Goal: Information Seeking & Learning: Learn about a topic

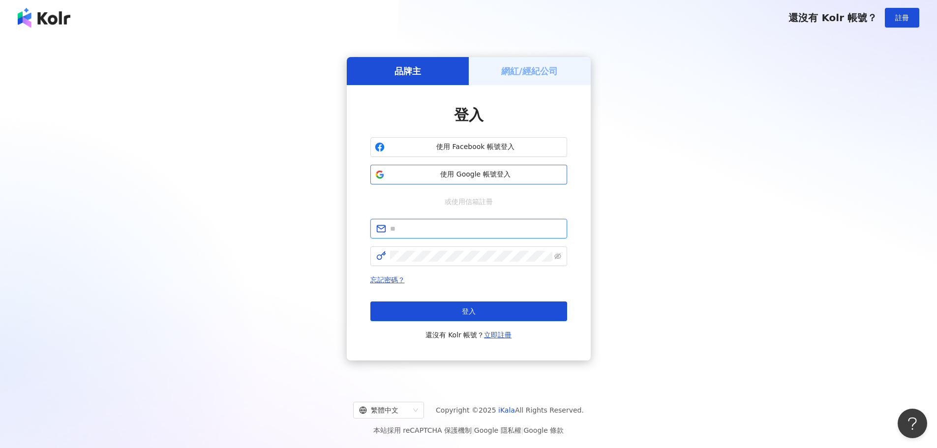
type input "**********"
click at [502, 176] on span "使用 Google 帳號登入" at bounding box center [476, 175] width 174 height 10
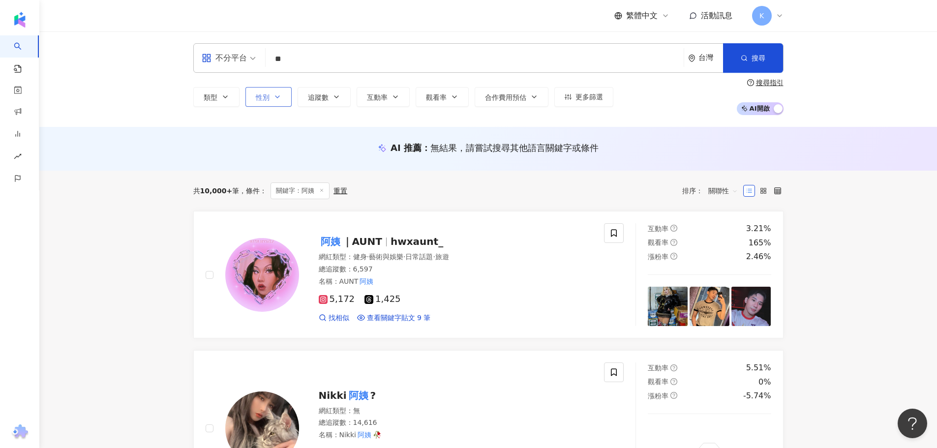
type input "**"
click at [272, 93] on button "性別" at bounding box center [268, 97] width 46 height 20
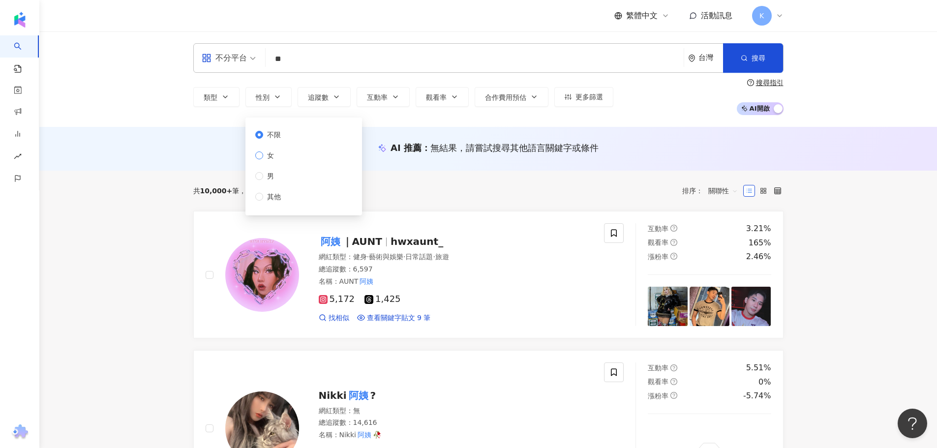
click at [264, 155] on span "女" at bounding box center [270, 155] width 15 height 11
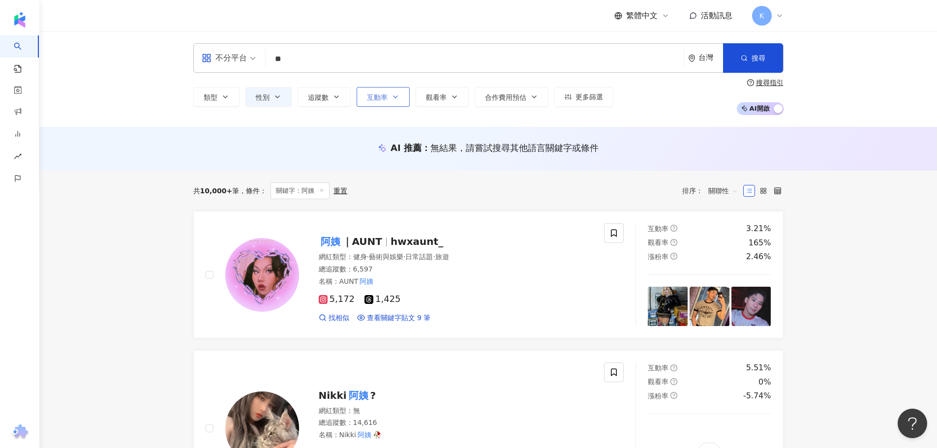
click at [395, 99] on icon "button" at bounding box center [396, 97] width 8 height 8
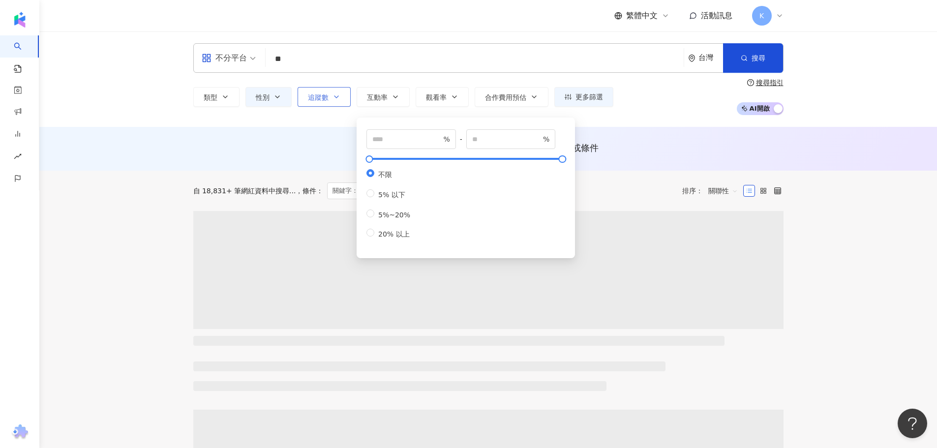
click at [337, 98] on icon "button" at bounding box center [337, 97] width 8 height 8
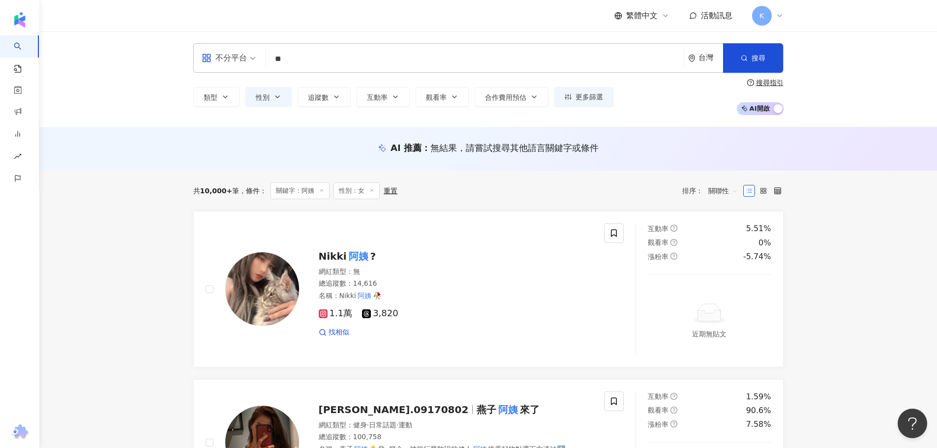
click at [427, 79] on div "類型 性別 追蹤數 互動率 觀看率 合作費用預估 更多篩選 不限 女 男 其他 % - % 不限 5% 以下 5%~20% 20% 以上 * - ******…" at bounding box center [488, 97] width 590 height 36
click at [773, 52] on button "搜尋" at bounding box center [753, 58] width 60 height 30
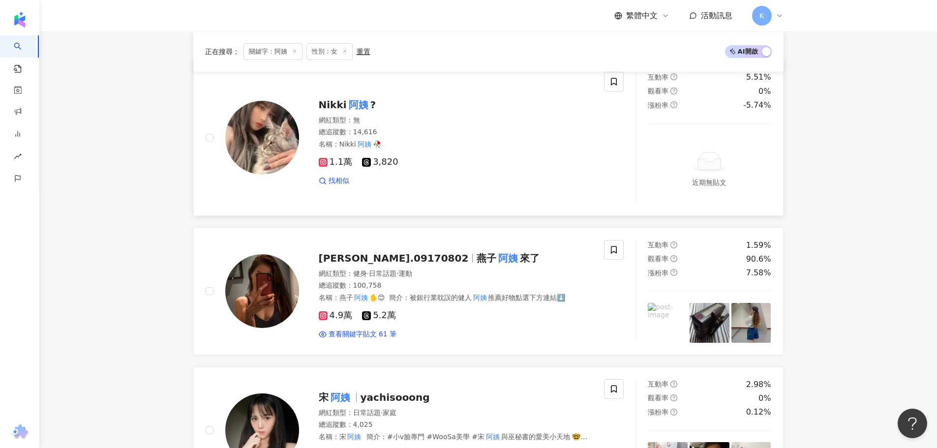
scroll to position [148, 0]
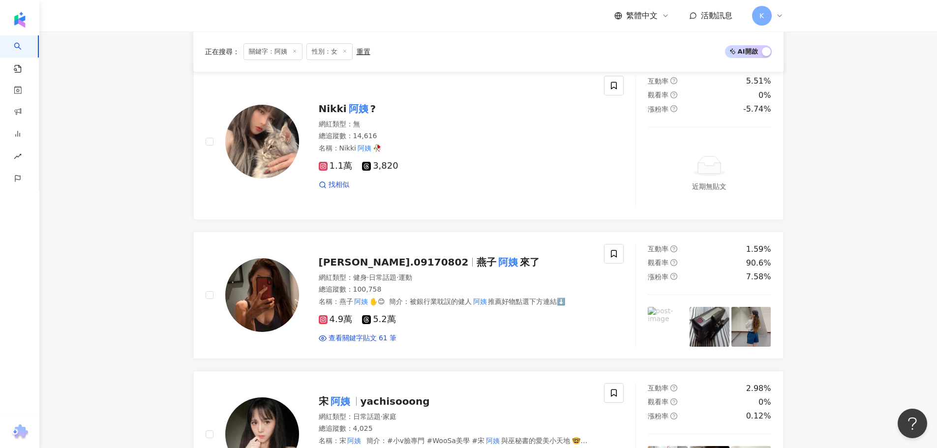
drag, startPoint x: 344, startPoint y: 106, endPoint x: 100, endPoint y: 184, distance: 256.4
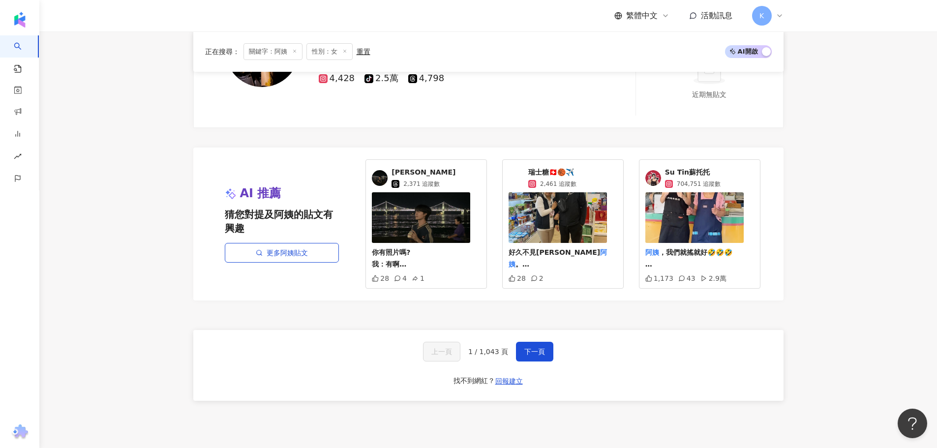
scroll to position [1909, 0]
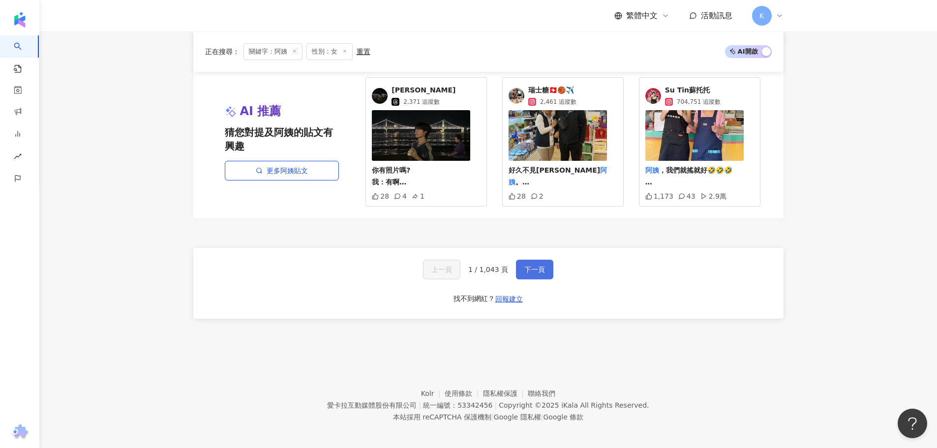
click at [520, 261] on button "下一頁" at bounding box center [534, 270] width 37 height 20
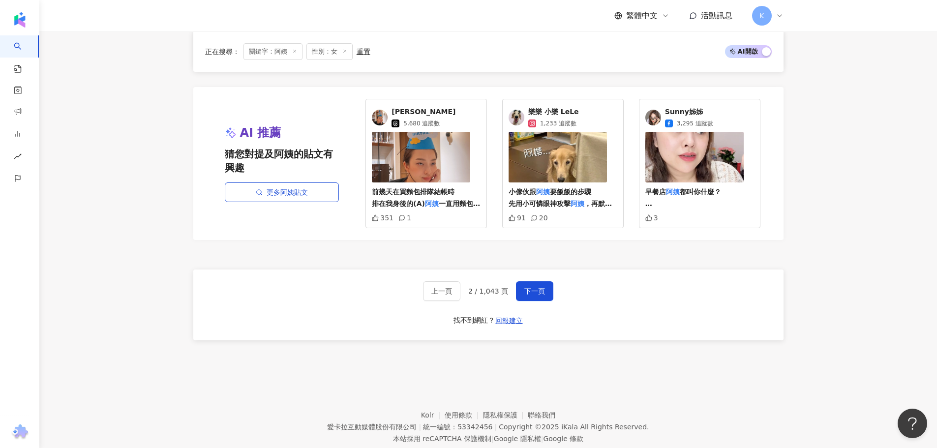
scroll to position [1945, 0]
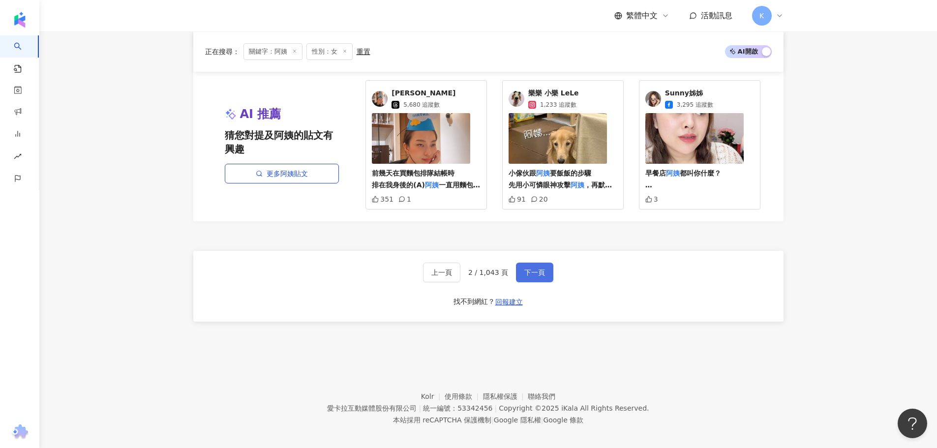
click at [536, 269] on span "下一頁" at bounding box center [534, 273] width 21 height 8
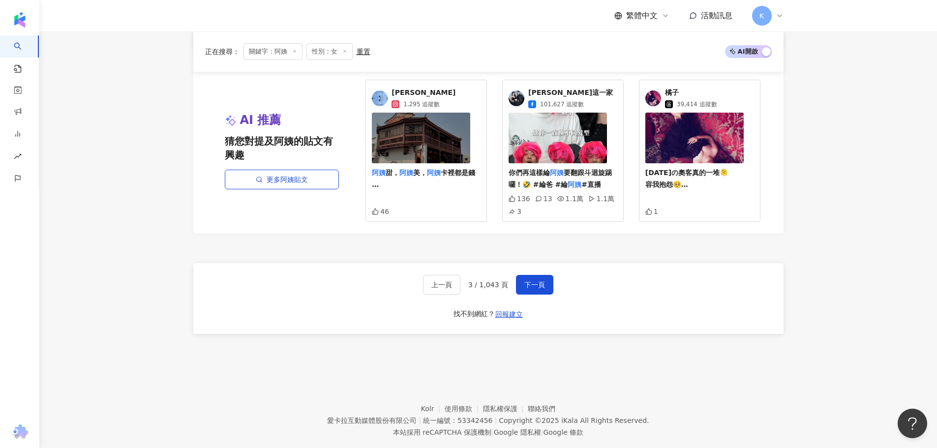
scroll to position [1869, 0]
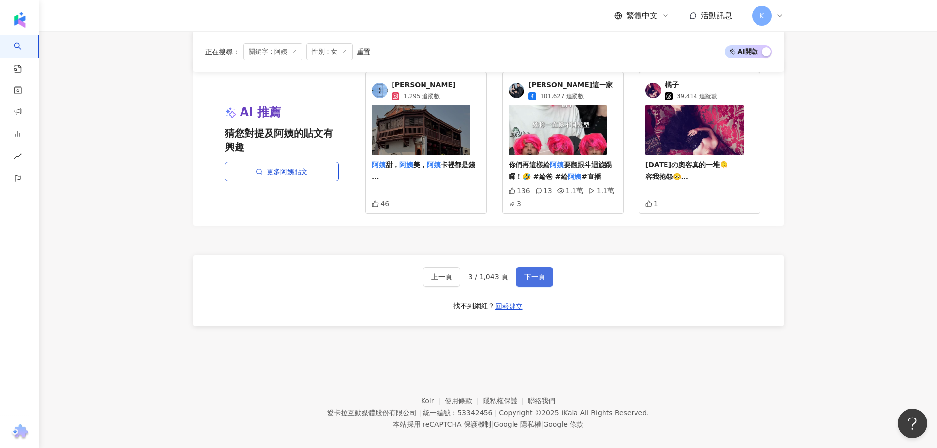
click at [542, 273] on span "下一頁" at bounding box center [534, 277] width 21 height 8
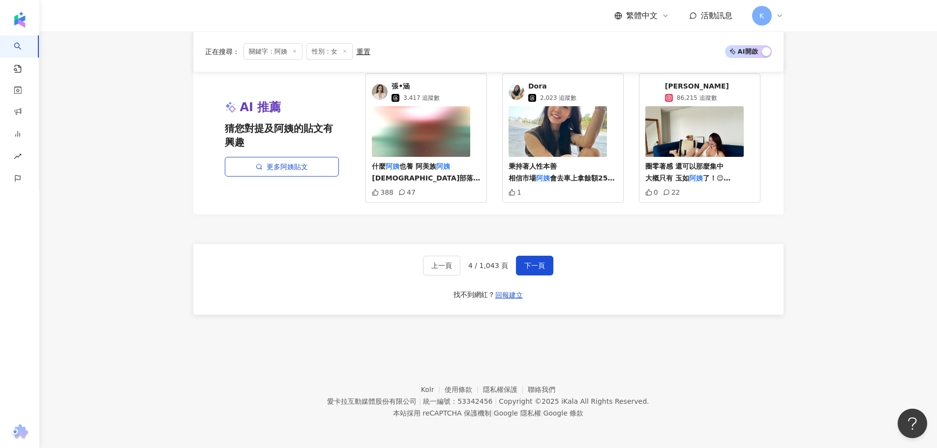
scroll to position [1857, 0]
click at [533, 262] on span "下一頁" at bounding box center [534, 265] width 21 height 8
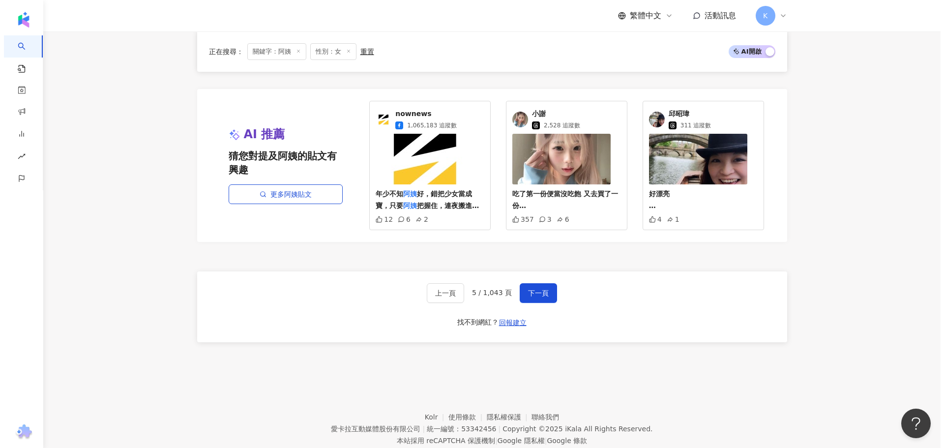
scroll to position [1859, 0]
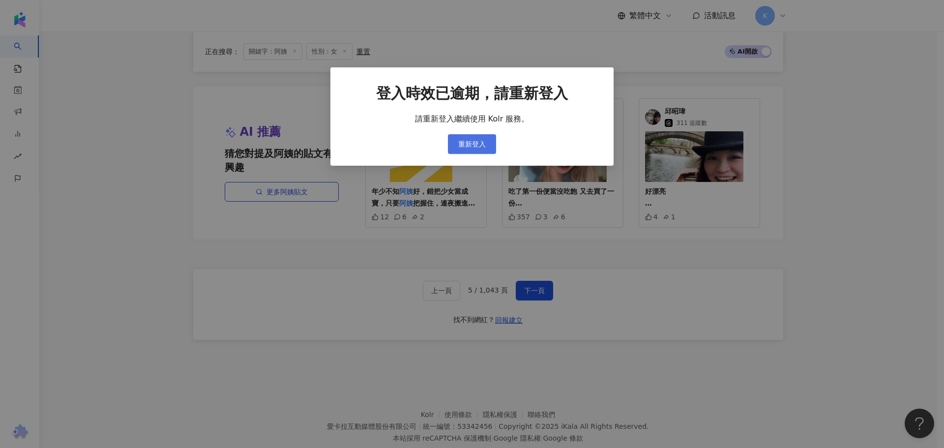
click at [484, 145] on span "重新登入" at bounding box center [472, 144] width 28 height 8
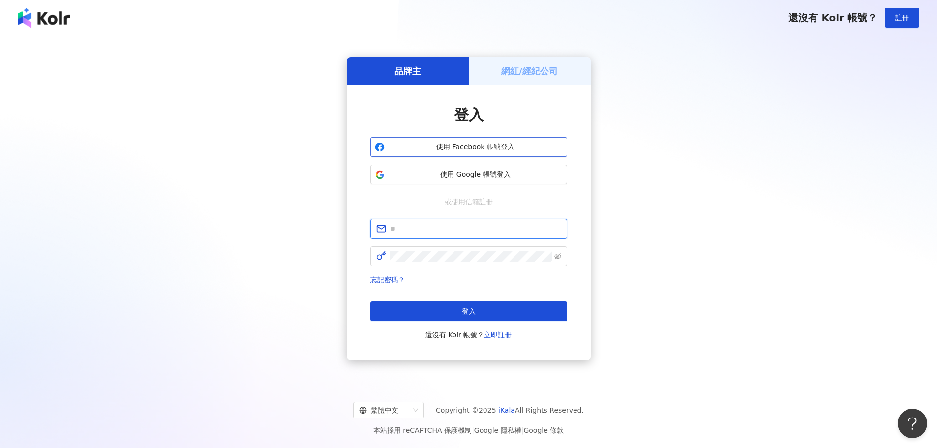
type input "**********"
click at [491, 176] on span "使用 Google 帳號登入" at bounding box center [476, 175] width 174 height 10
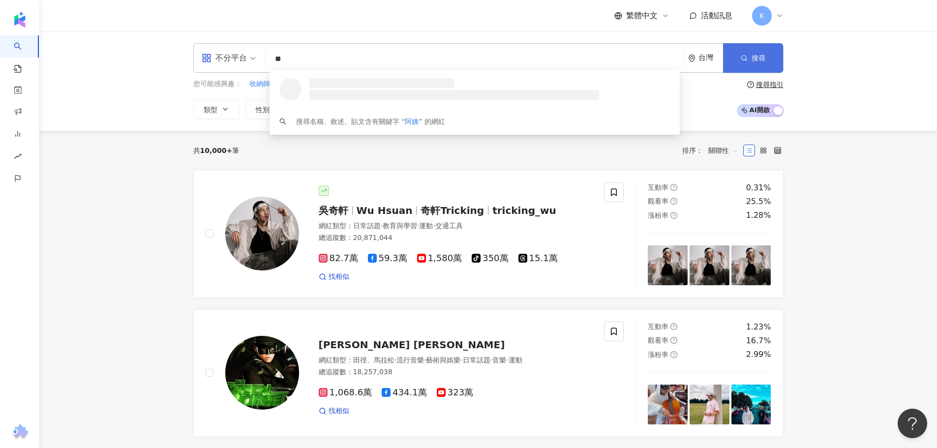
click at [751, 47] on button "搜尋" at bounding box center [753, 58] width 60 height 30
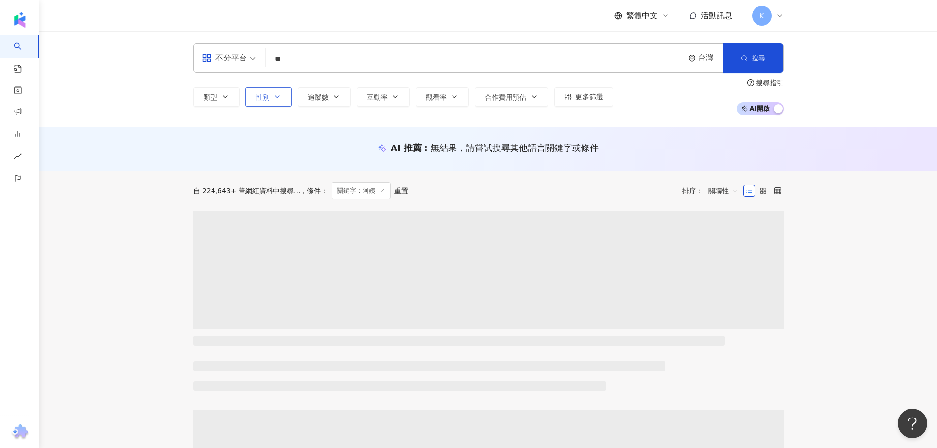
click at [282, 98] on button "性別" at bounding box center [268, 97] width 46 height 20
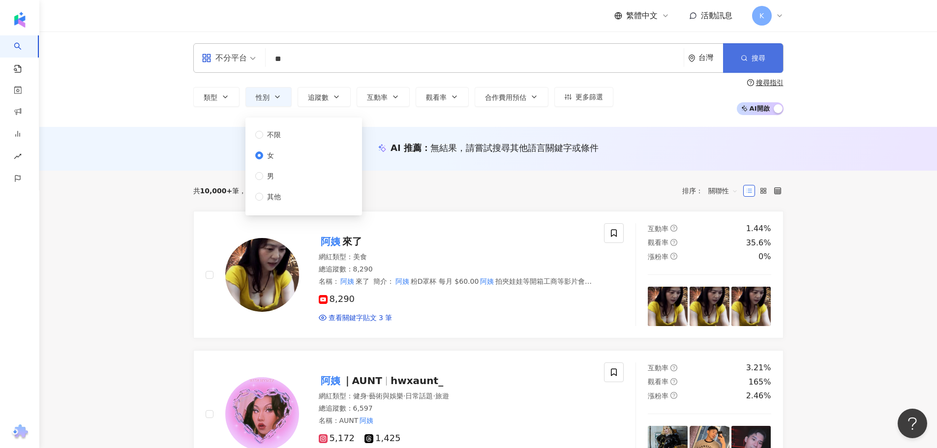
drag, startPoint x: 813, startPoint y: 80, endPoint x: 779, endPoint y: 67, distance: 36.4
click at [812, 80] on div "不分平台 ** 台灣 搜尋 loading 搜尋名稱、敘述、貼文含有關鍵字 “ 阿姨 ” 的網紅 類型 性別 追蹤數 互動率 觀看率 合作費用預估 更多篩選 …" at bounding box center [488, 78] width 898 height 95
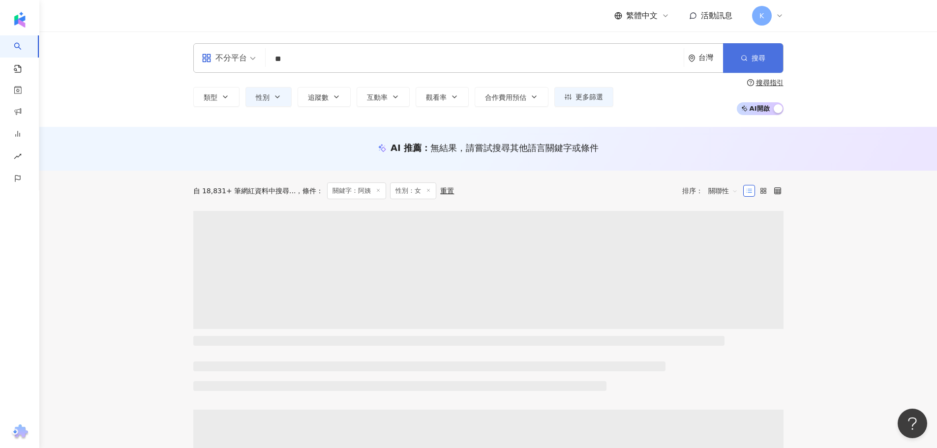
click at [744, 53] on button "搜尋" at bounding box center [753, 58] width 60 height 30
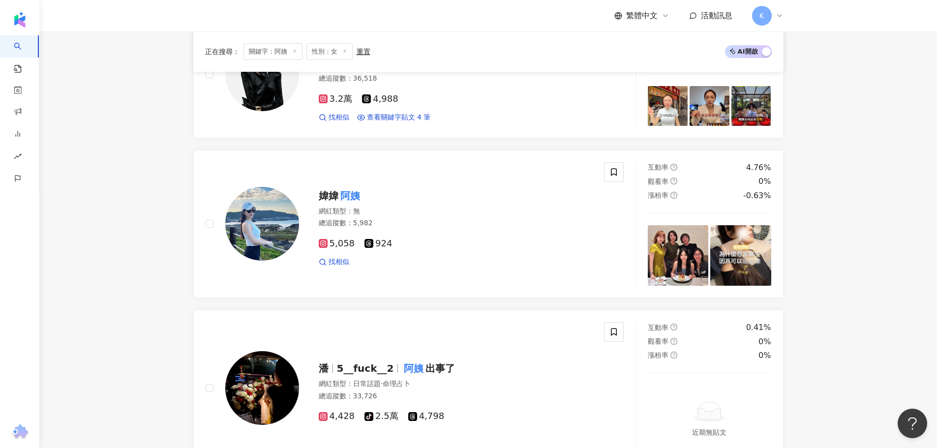
scroll to position [1909, 0]
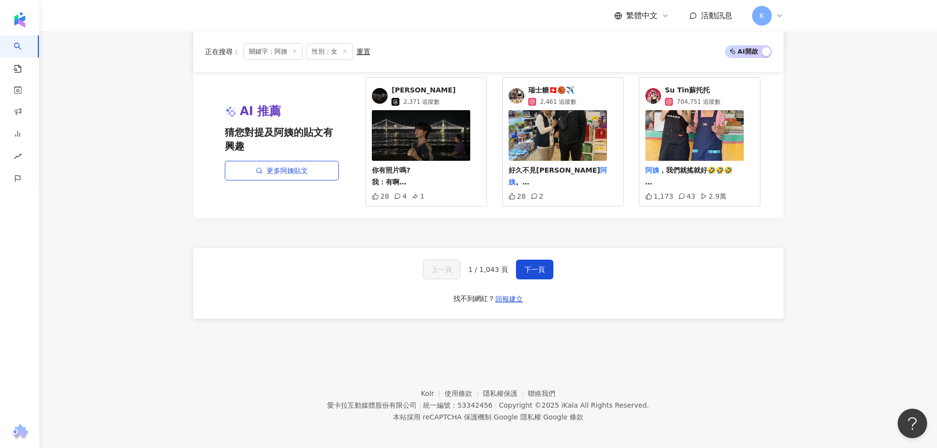
drag, startPoint x: 534, startPoint y: 263, endPoint x: 568, endPoint y: 242, distance: 39.7
click at [534, 266] on span "下一頁" at bounding box center [534, 270] width 21 height 8
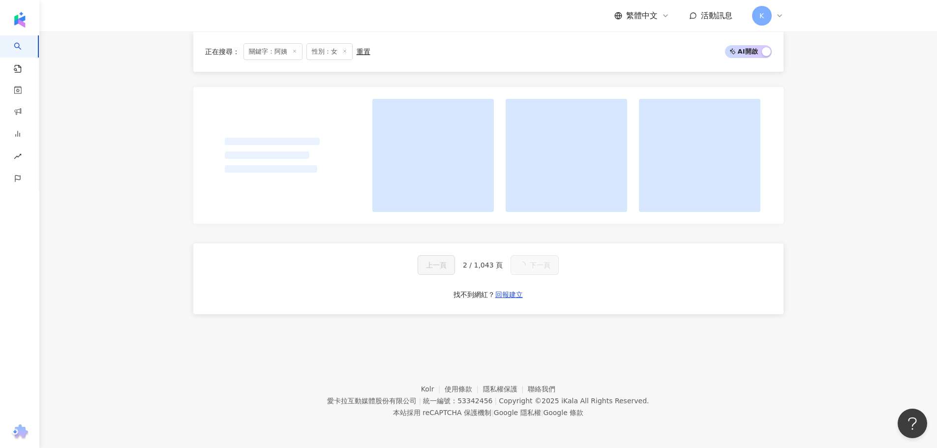
scroll to position [754, 0]
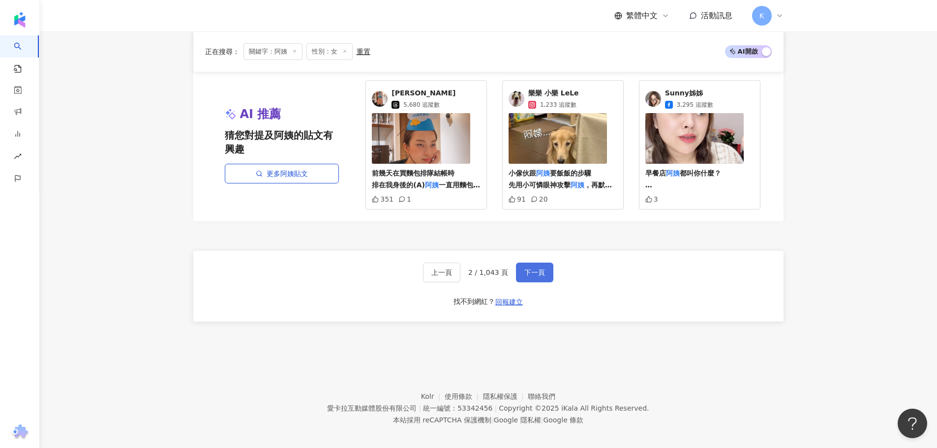
click at [538, 270] on span "下一頁" at bounding box center [534, 273] width 21 height 8
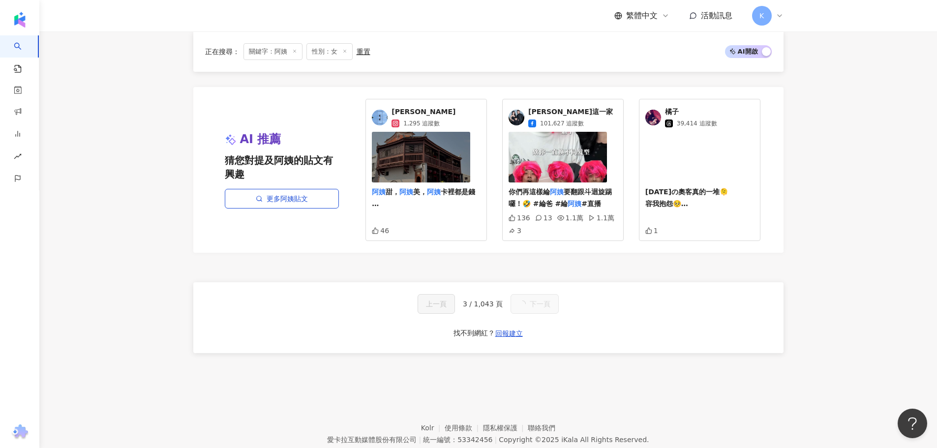
scroll to position [767, 0]
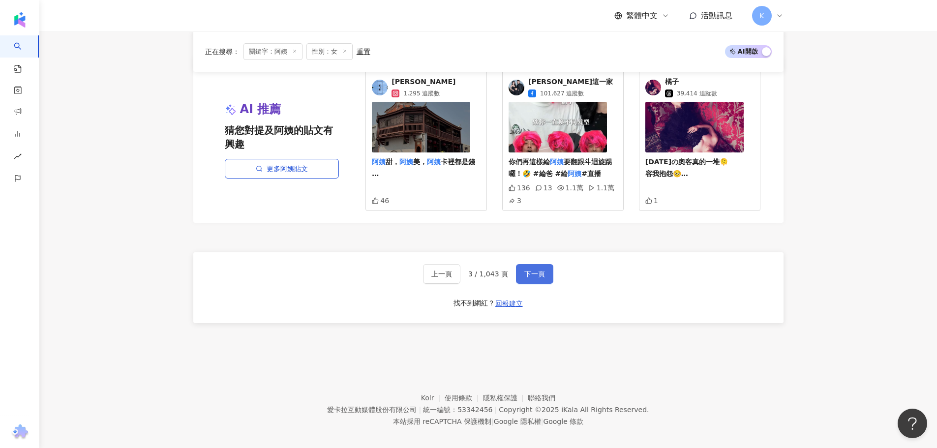
click at [536, 270] on span "下一頁" at bounding box center [534, 274] width 21 height 8
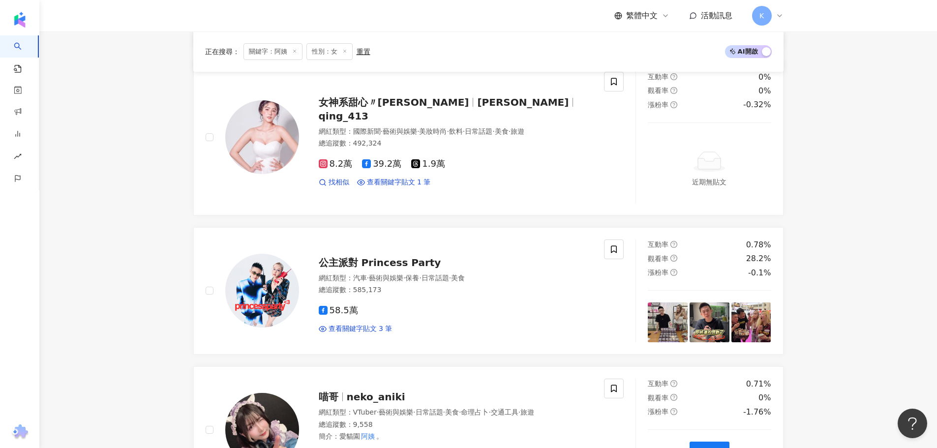
scroll to position [1857, 0]
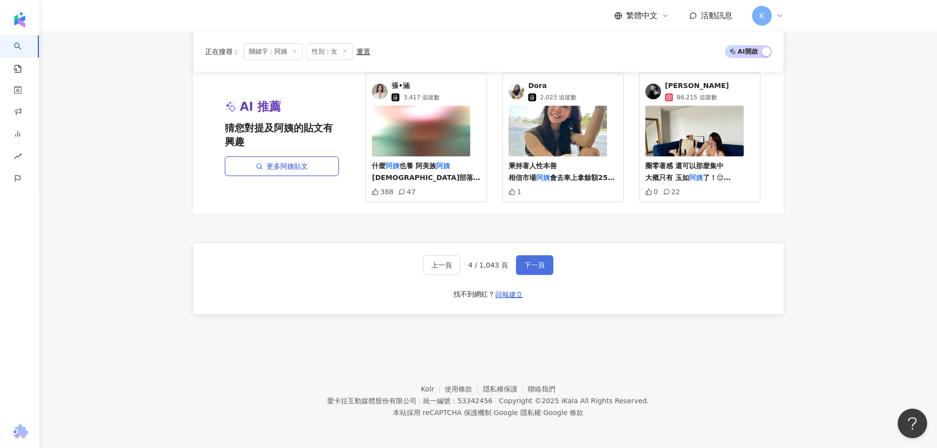
click at [531, 261] on span "下一頁" at bounding box center [534, 265] width 21 height 8
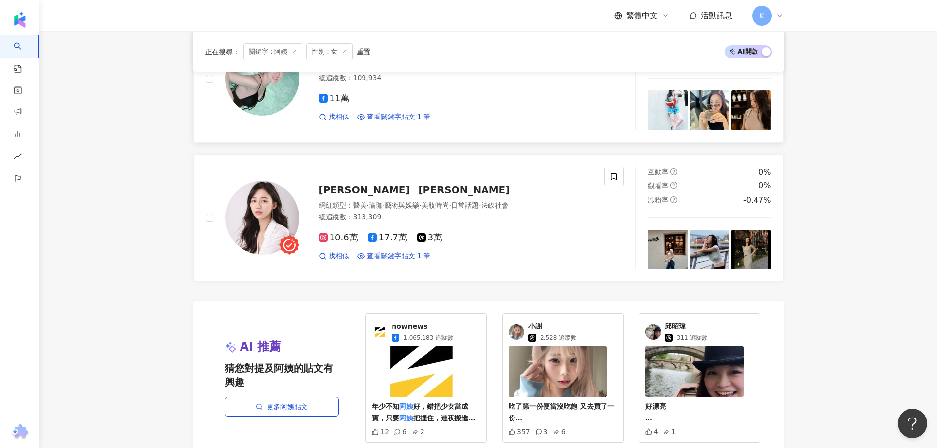
scroll to position [1841, 0]
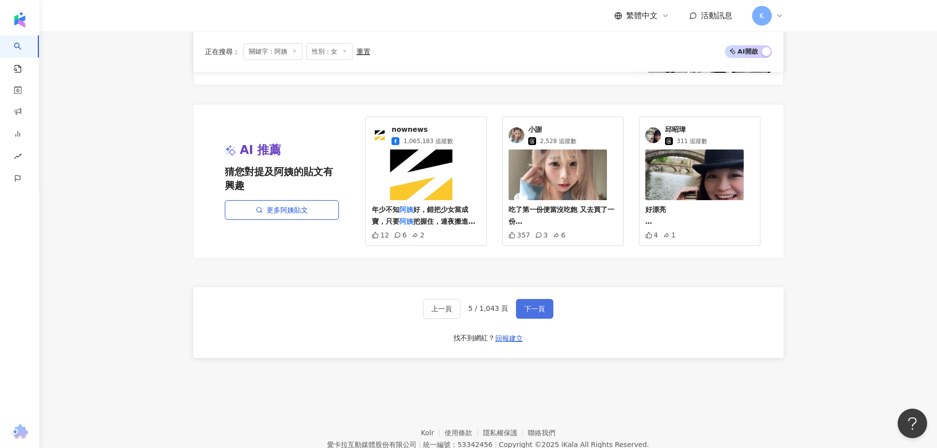
click at [545, 299] on button "下一頁" at bounding box center [534, 309] width 37 height 20
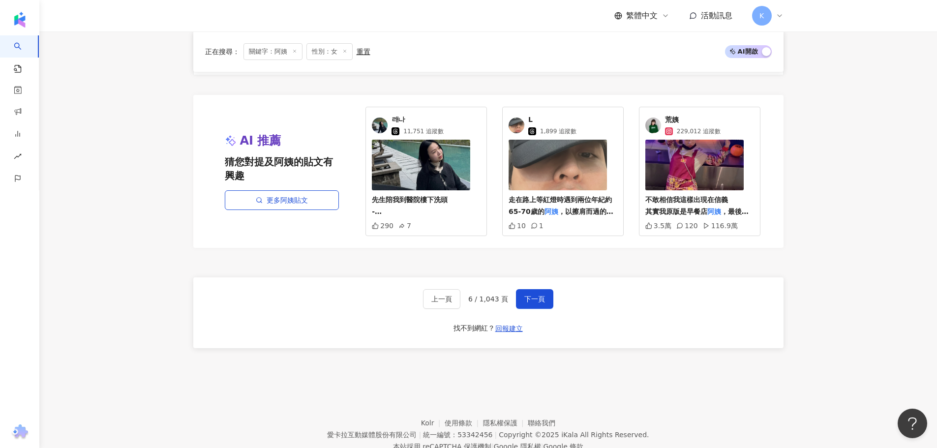
scroll to position [1828, 0]
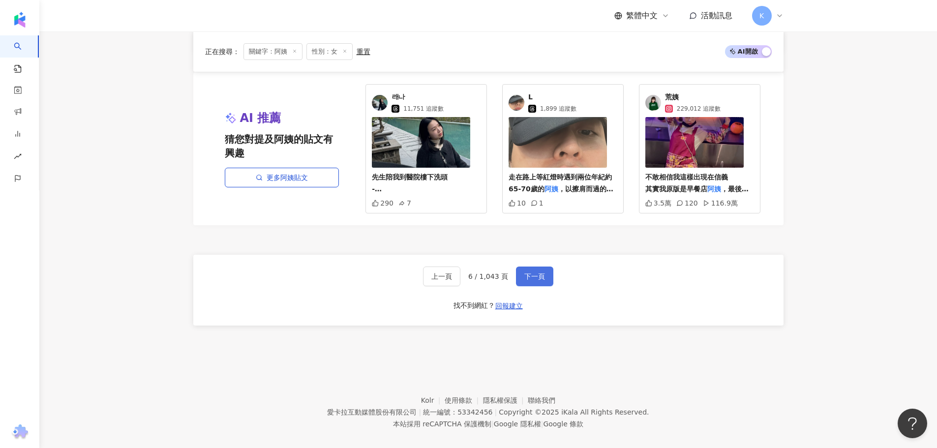
click at [546, 268] on button "下一頁" at bounding box center [534, 277] width 37 height 20
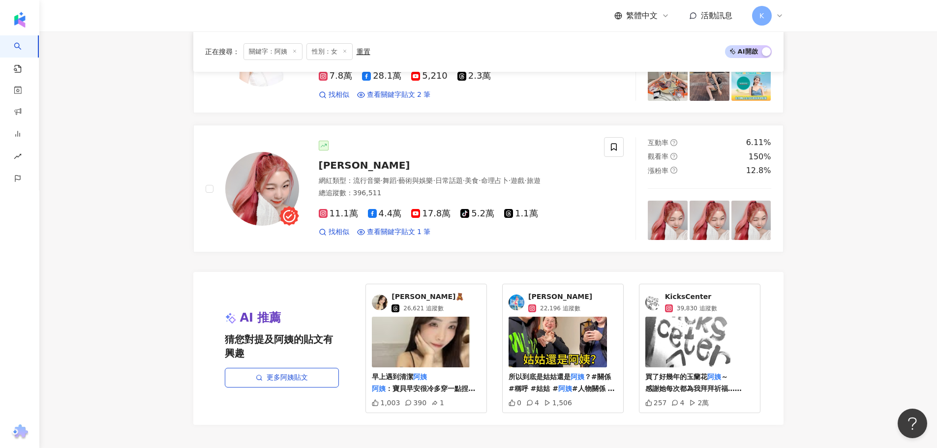
scroll to position [1854, 0]
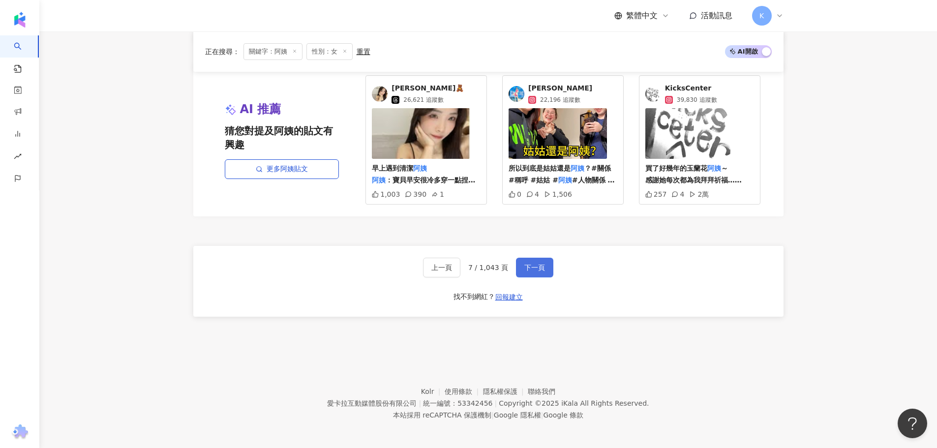
click at [542, 265] on span "下一頁" at bounding box center [534, 268] width 21 height 8
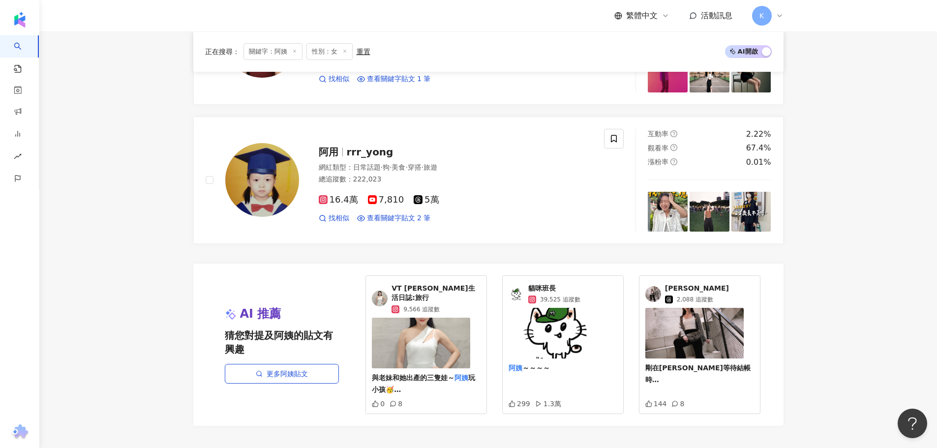
scroll to position [1828, 0]
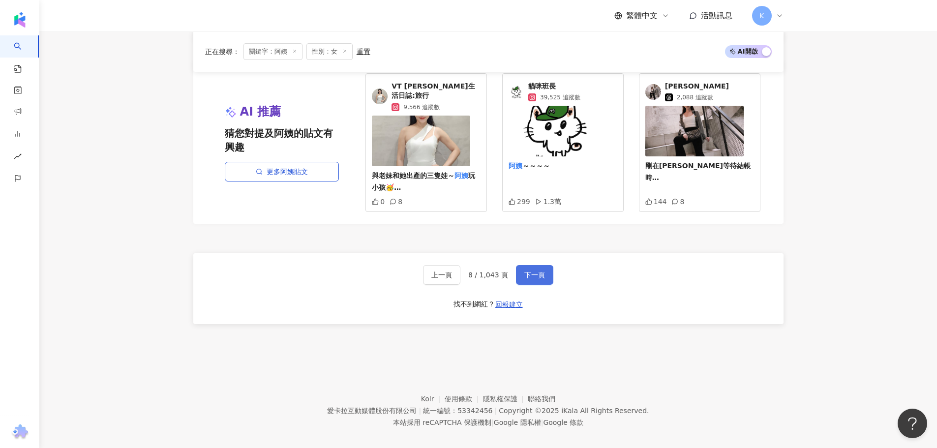
click at [520, 265] on button "下一頁" at bounding box center [534, 275] width 37 height 20
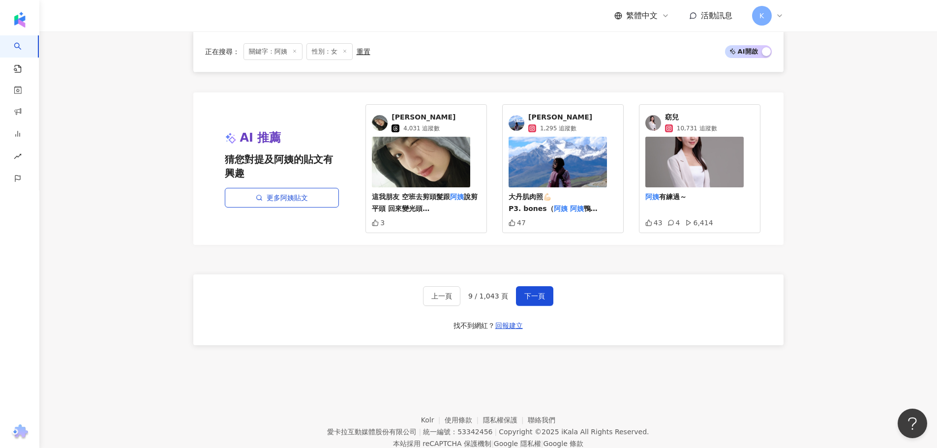
scroll to position [1805, 0]
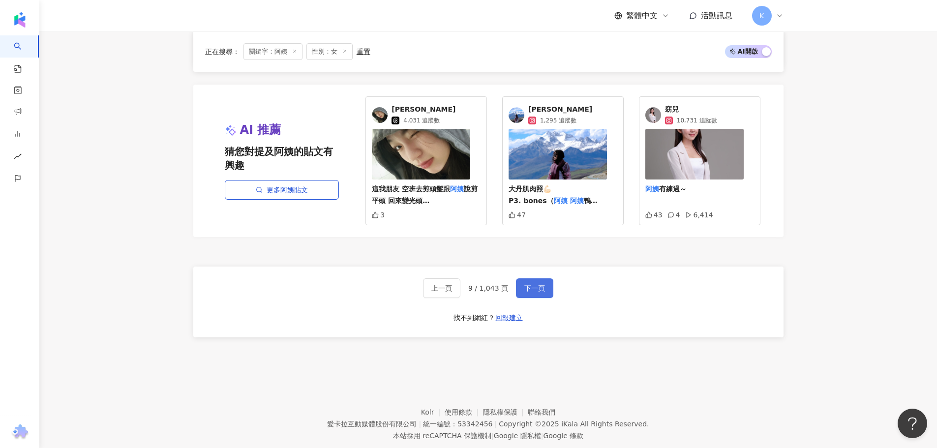
click at [536, 285] on span "下一頁" at bounding box center [534, 288] width 21 height 8
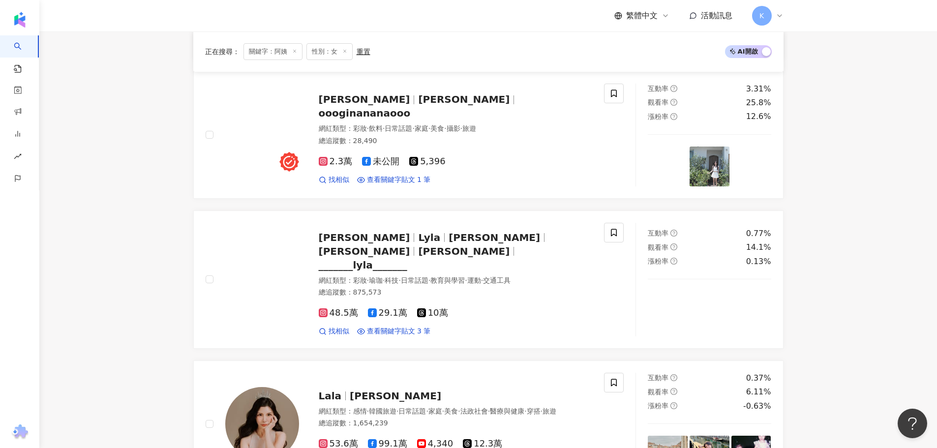
scroll to position [0, 0]
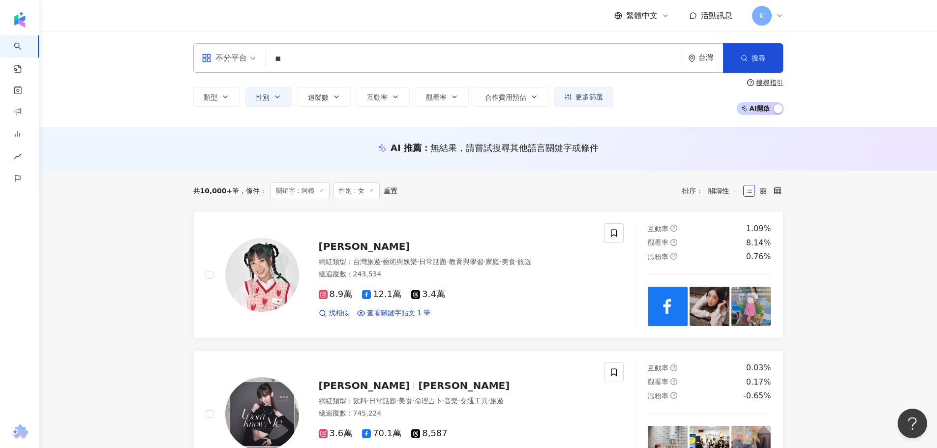
click at [348, 57] on input "**" at bounding box center [475, 59] width 410 height 19
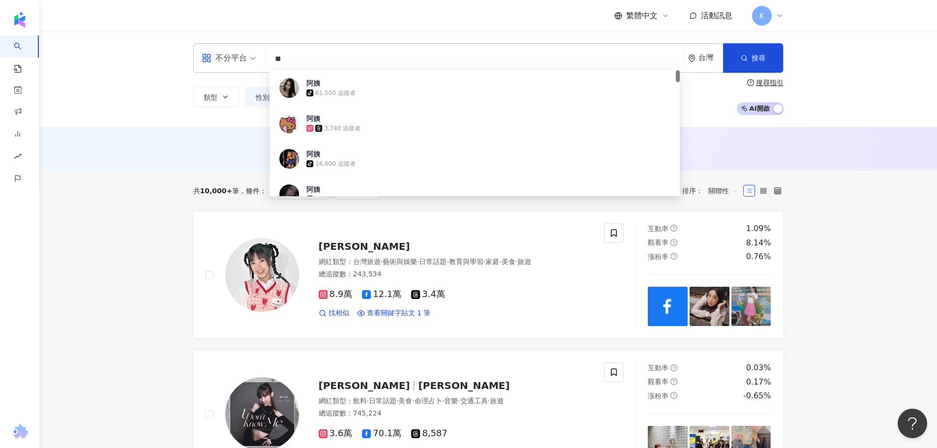
type input "*"
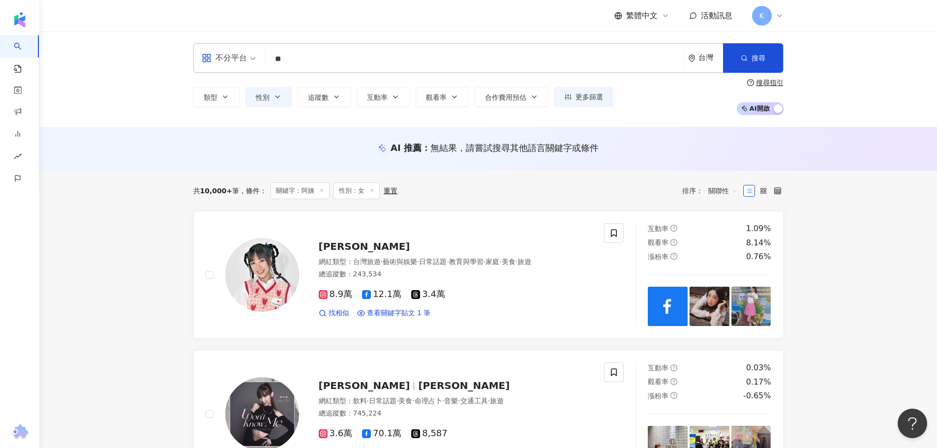
type input "**"
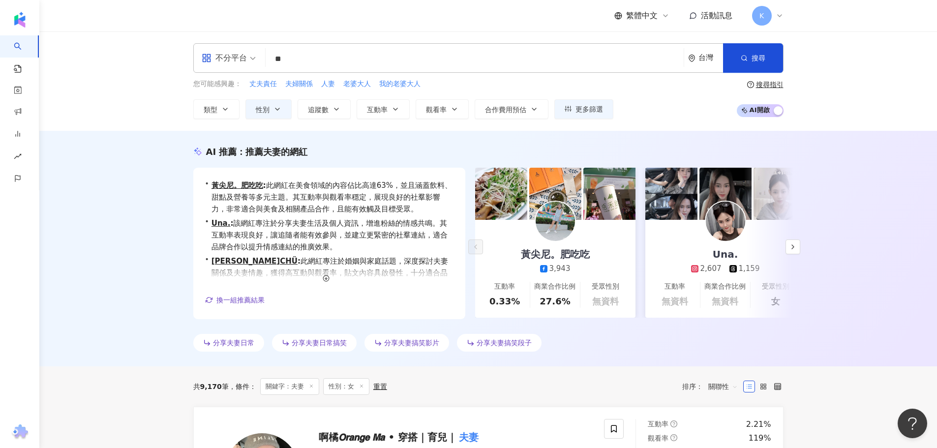
click at [803, 66] on div "不分平台 ** 台灣 搜尋 c4a74635-6d74-4166-b7f5-07ac2e398e59 5ac59097-437e-4659-90b2-8f2f…" at bounding box center [489, 81] width 630 height 76
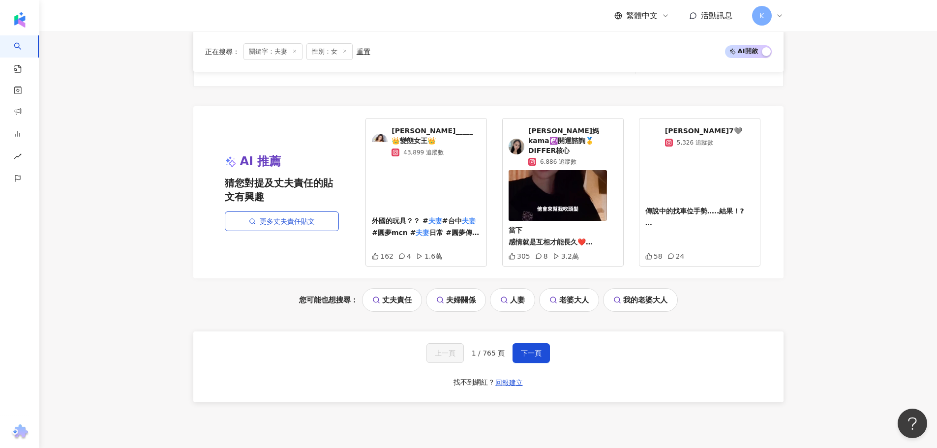
scroll to position [2066, 0]
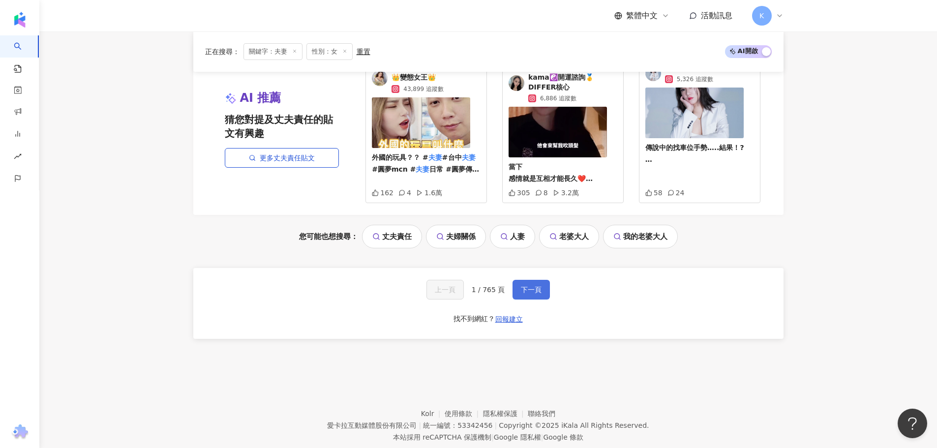
click at [545, 280] on button "下一頁" at bounding box center [531, 290] width 37 height 20
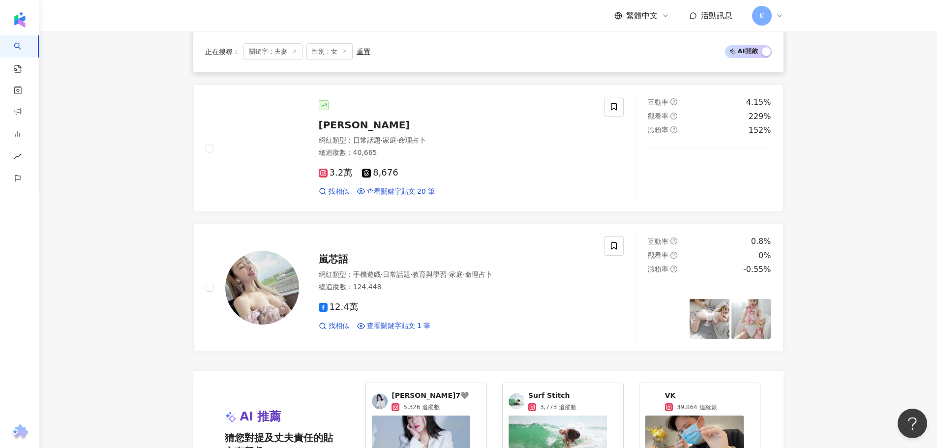
scroll to position [1722, 0]
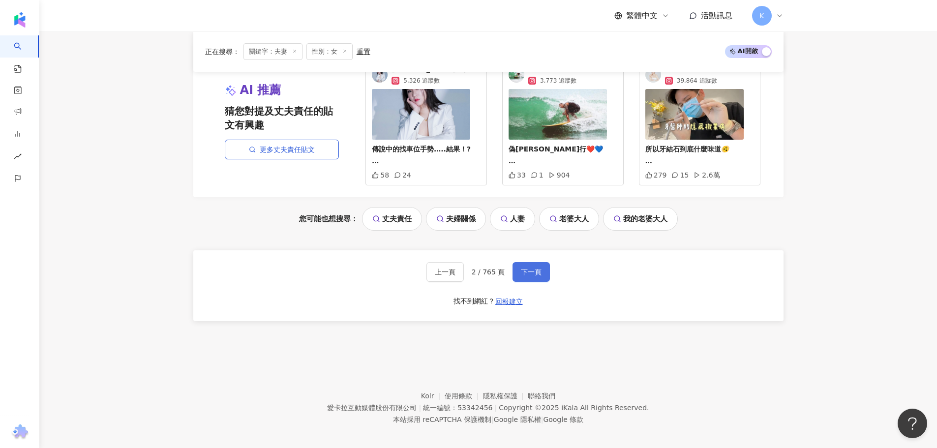
click at [536, 268] on span "下一頁" at bounding box center [531, 272] width 21 height 8
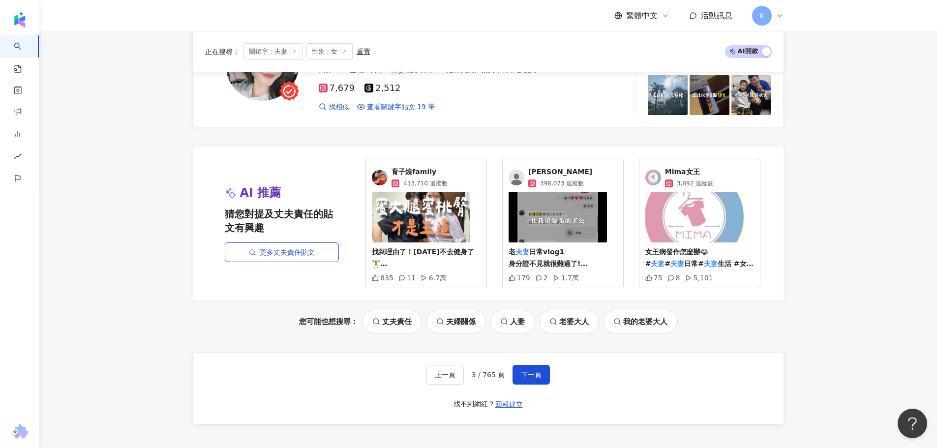
scroll to position [2048, 0]
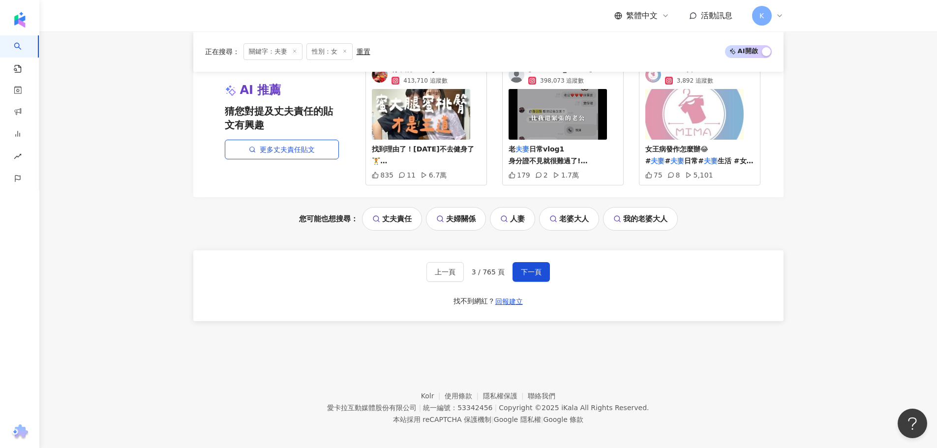
drag, startPoint x: 539, startPoint y: 261, endPoint x: 582, endPoint y: 247, distance: 45.6
click at [539, 268] on span "下一頁" at bounding box center [531, 272] width 21 height 8
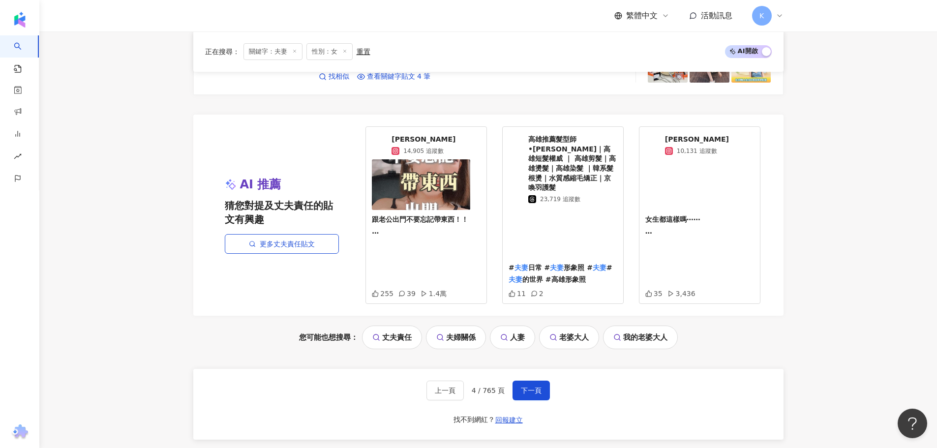
scroll to position [1996, 0]
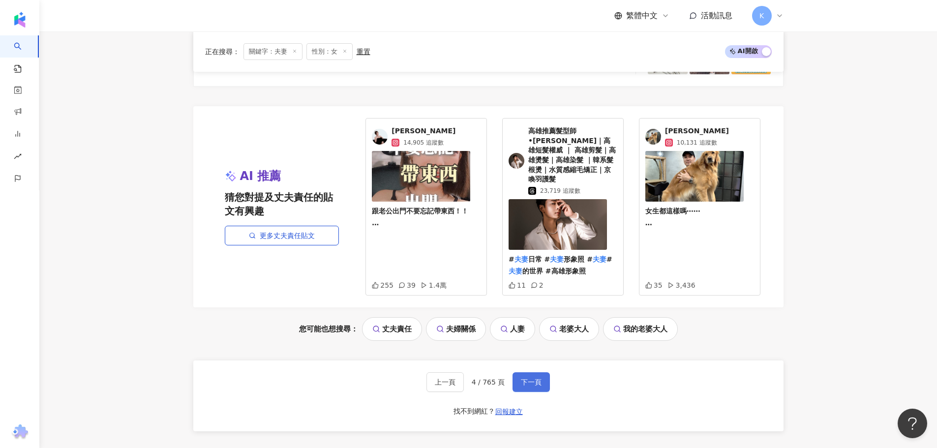
click at [543, 372] on button "下一頁" at bounding box center [531, 382] width 37 height 20
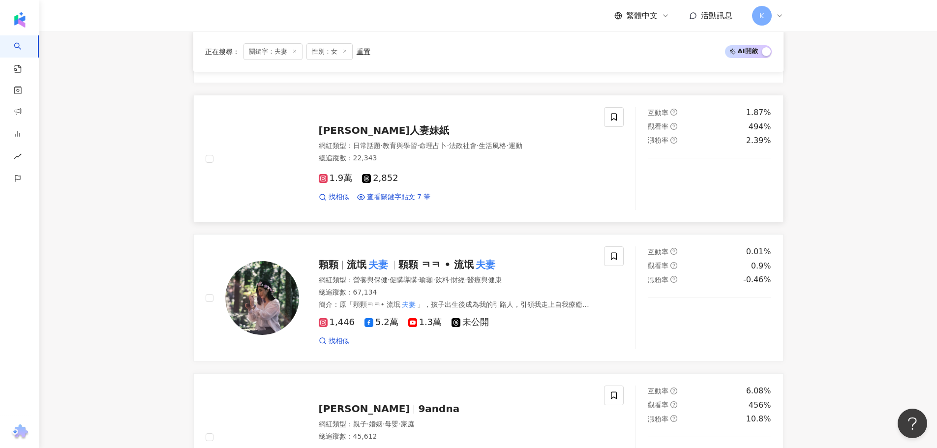
scroll to position [1427, 0]
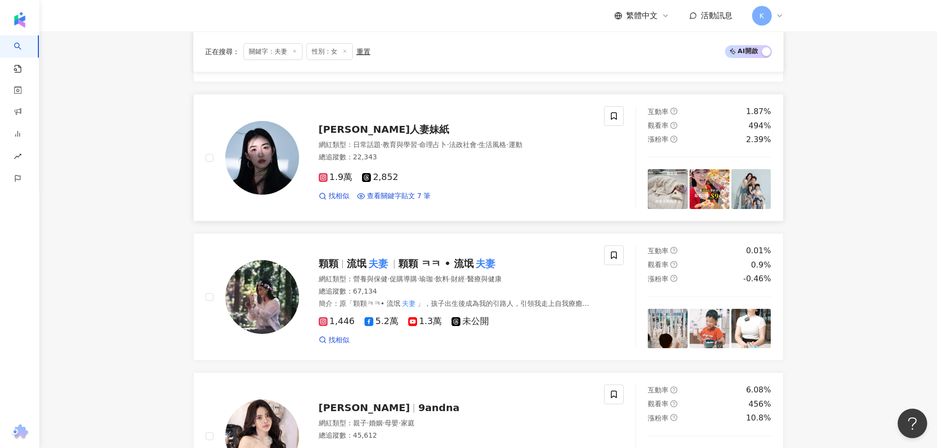
drag, startPoint x: 367, startPoint y: 130, endPoint x: 400, endPoint y: 135, distance: 33.4
click at [400, 135] on div "Miya人妻妹紙" at bounding box center [456, 129] width 274 height 14
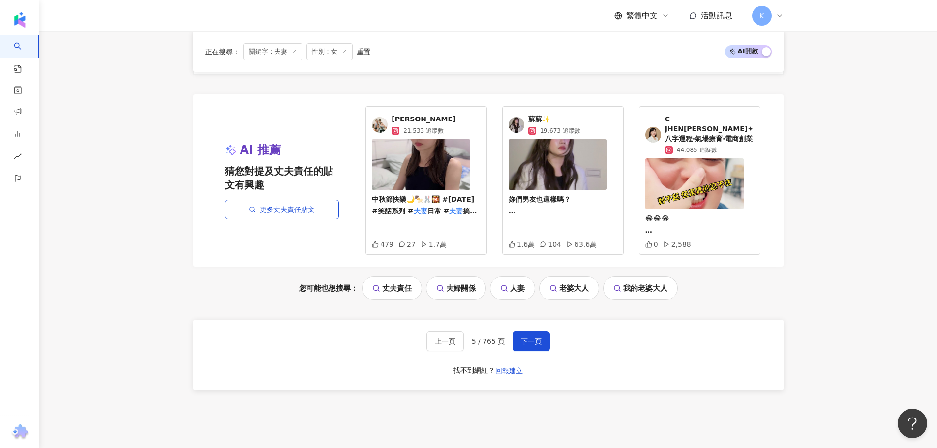
scroll to position [2017, 0]
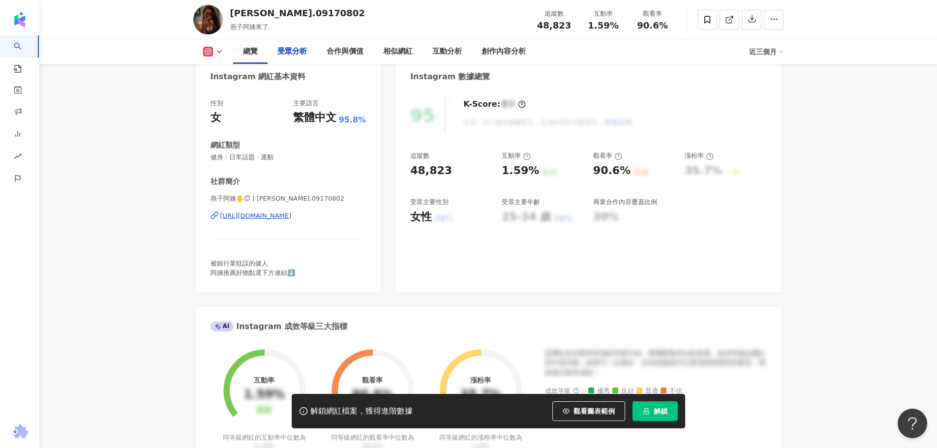
scroll to position [836, 0]
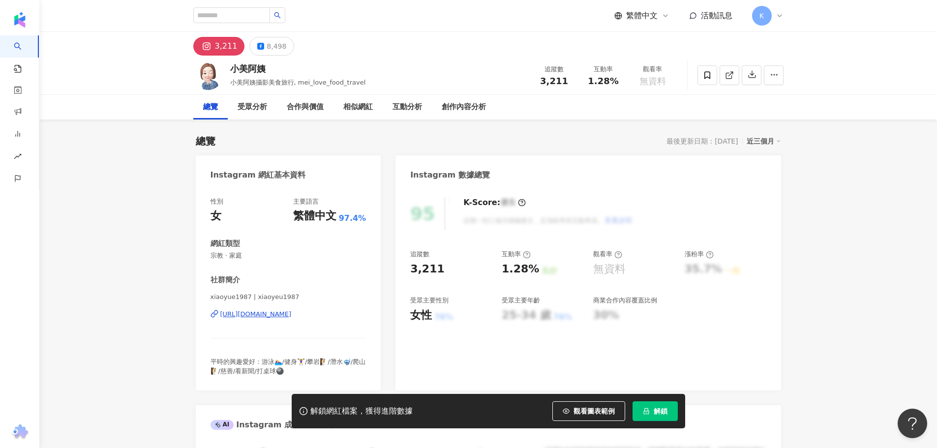
click at [284, 314] on div "https://www.instagram.com/xiaoyeu1987/" at bounding box center [255, 314] width 71 height 9
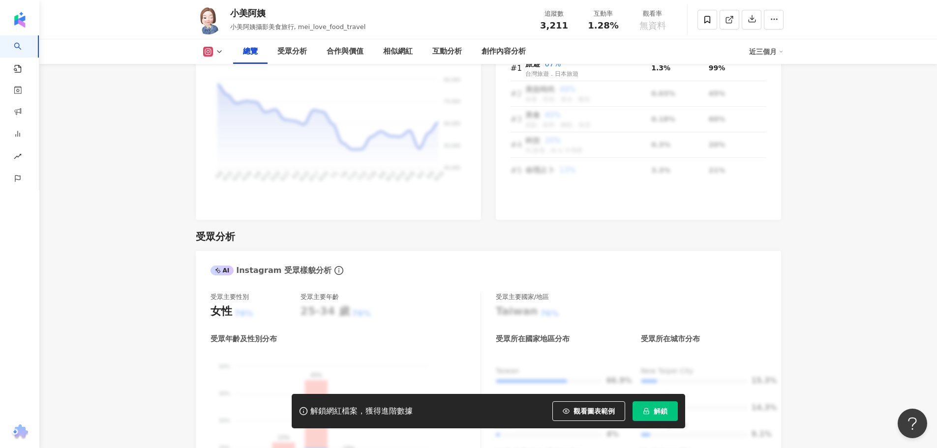
scroll to position [787, 0]
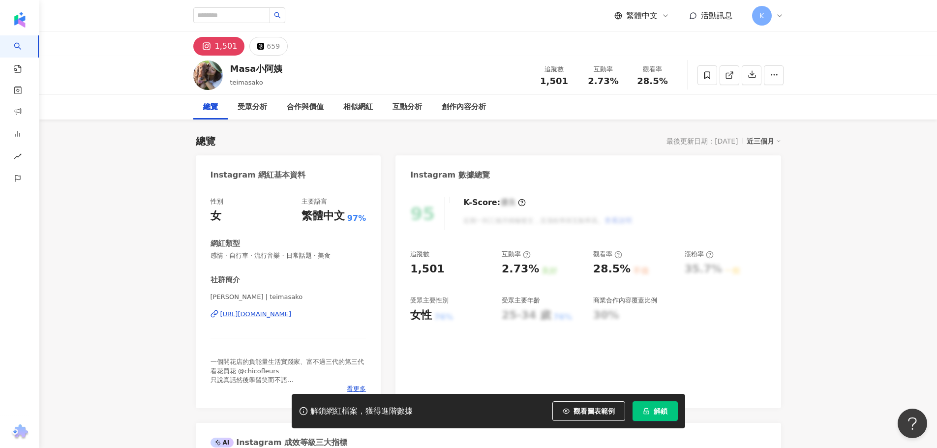
click at [290, 315] on div "https://www.instagram.com/teimasako/" at bounding box center [255, 314] width 71 height 9
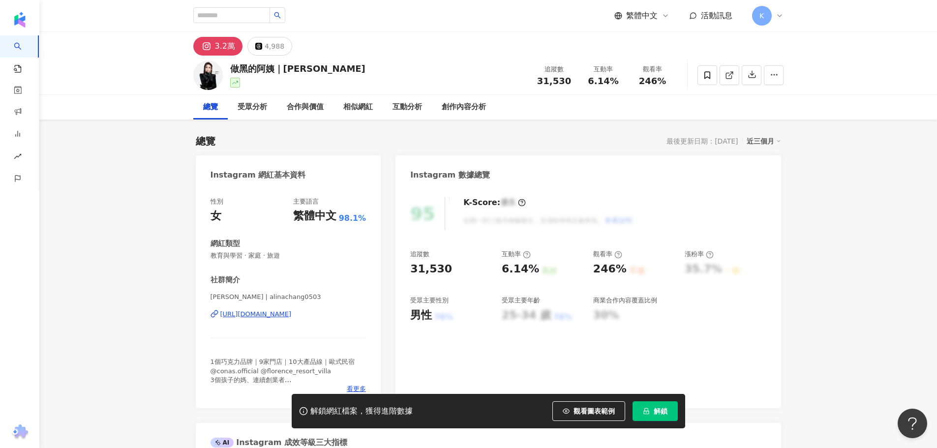
click at [291, 316] on div "[URL][DOMAIN_NAME]" at bounding box center [255, 314] width 71 height 9
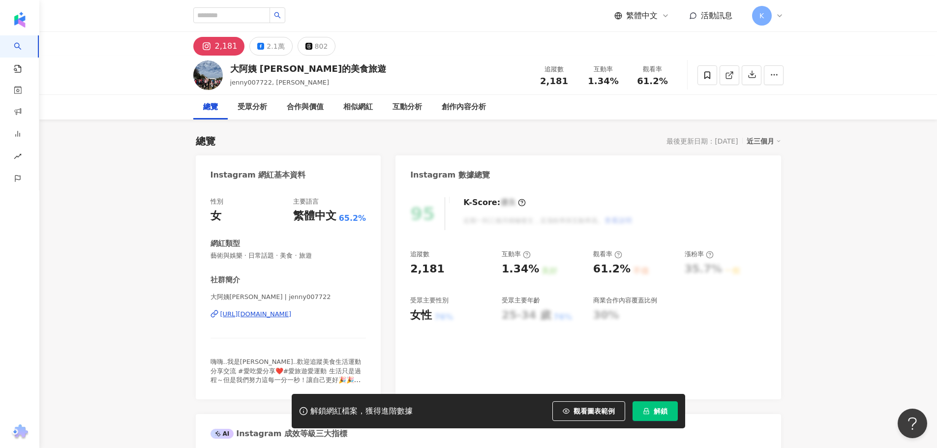
click at [292, 317] on div "https://www.instagram.com/jenny007722/" at bounding box center [255, 314] width 71 height 9
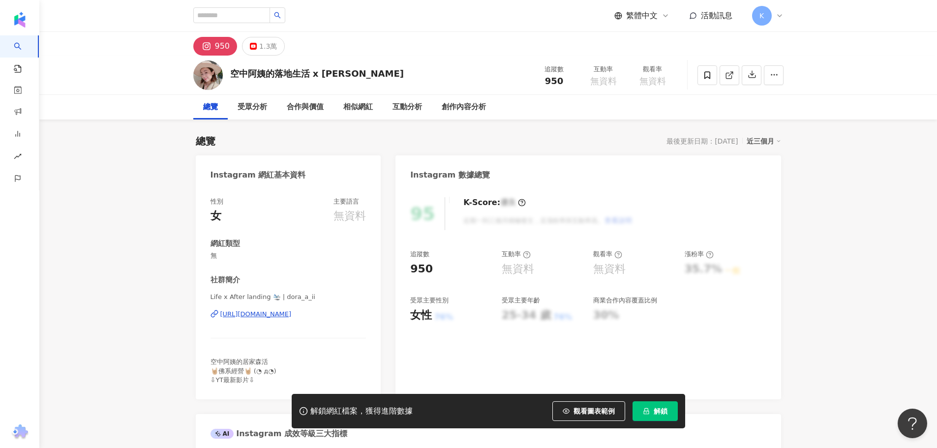
drag, startPoint x: 275, startPoint y: 315, endPoint x: 326, endPoint y: 83, distance: 237.2
click at [275, 315] on div "https://www.instagram.com/dora_a_ii/" at bounding box center [255, 314] width 71 height 9
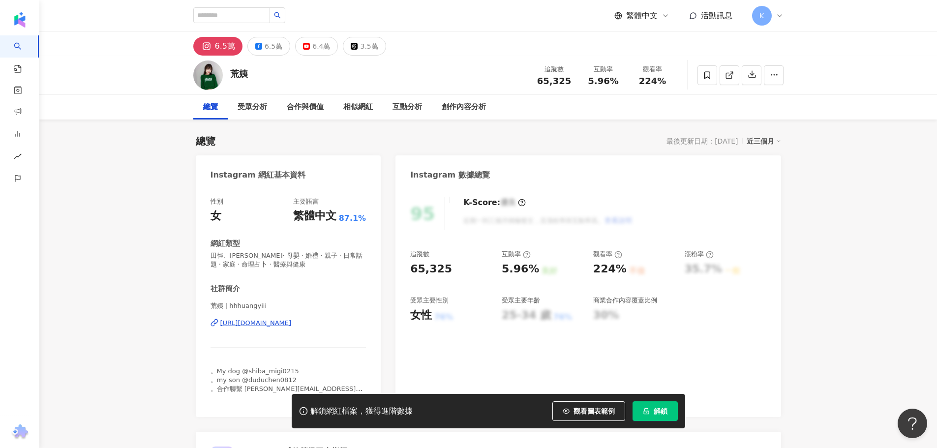
click at [292, 326] on div "https://www.instagram.com/hhhuangyiii/" at bounding box center [255, 323] width 71 height 9
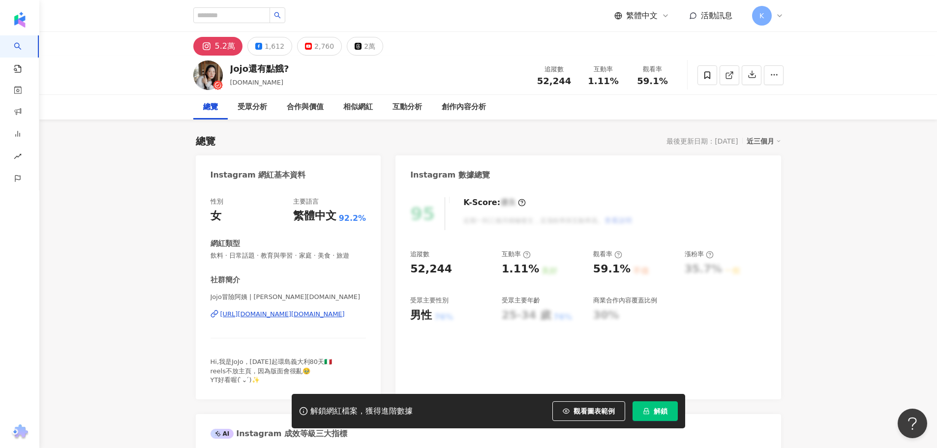
click at [326, 318] on div "[URL][DOMAIN_NAME][DOMAIN_NAME]" at bounding box center [282, 314] width 124 height 9
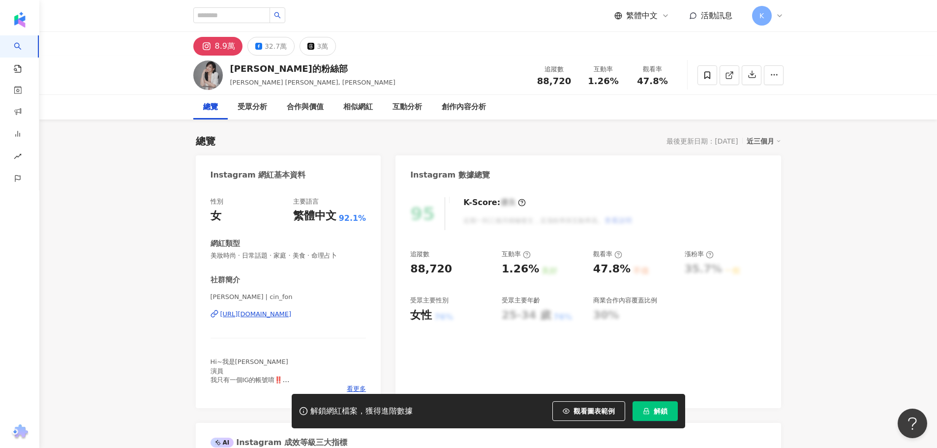
click at [292, 314] on div "https://www.instagram.com/cin_fon/" at bounding box center [255, 314] width 71 height 9
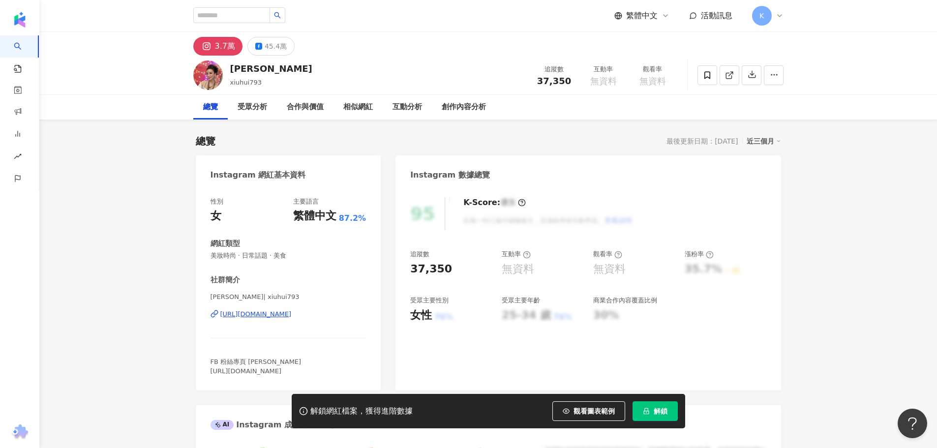
click at [292, 314] on div "https://www.instagram.com/xiuhui793/" at bounding box center [255, 314] width 71 height 9
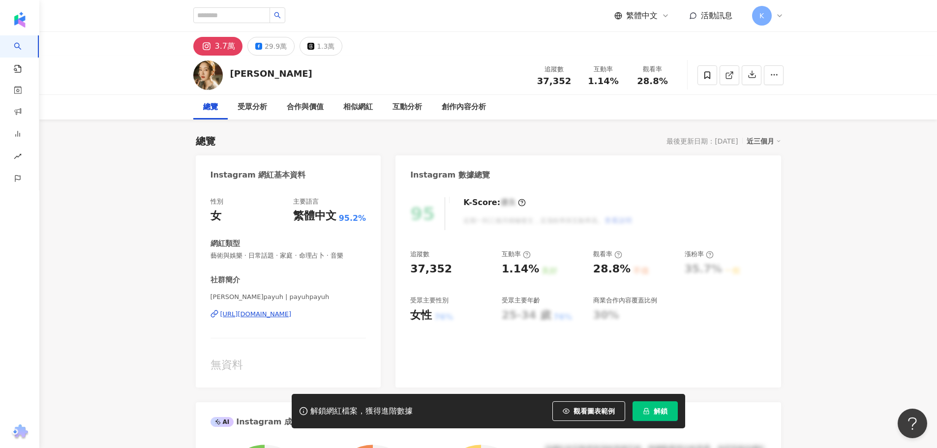
click at [292, 314] on div "https://www.instagram.com/payuhpayuh/" at bounding box center [255, 314] width 71 height 9
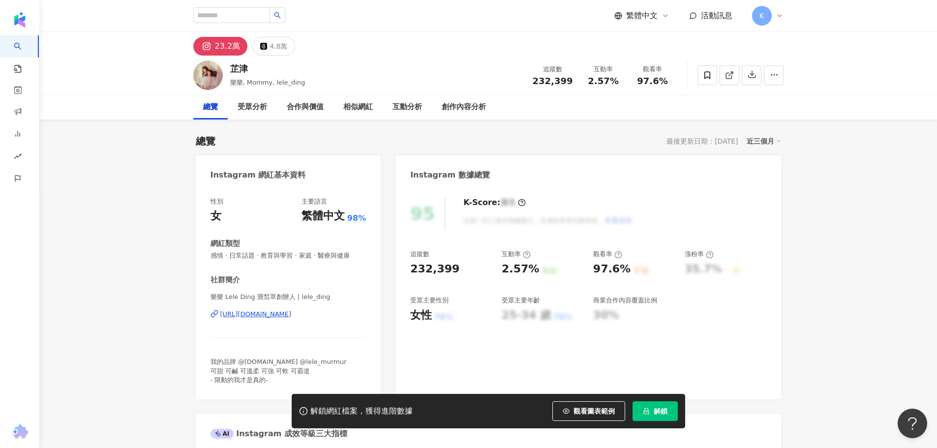
click at [256, 314] on div "[URL][DOMAIN_NAME]" at bounding box center [255, 314] width 71 height 9
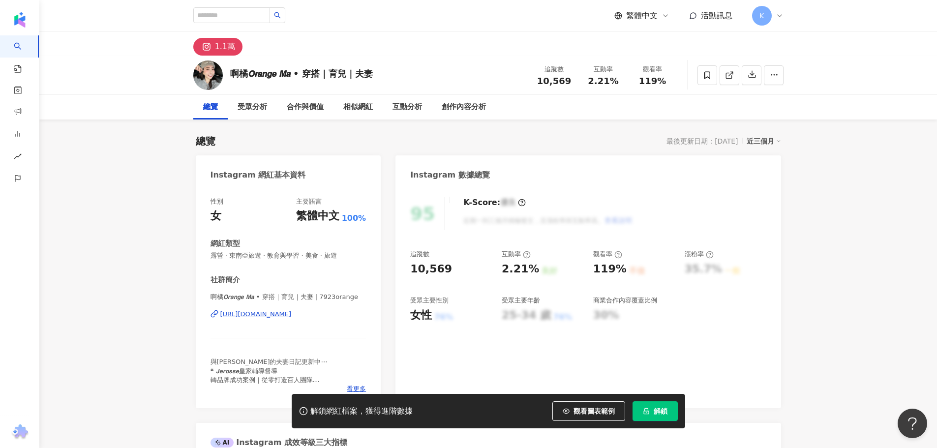
click at [280, 319] on div "啊橘𝙊𝙧𝙖𝙣𝙜𝙚 𝙈𝙖 • 穿搭｜育兒｜夫妻 | 7923orange https://www.instagram.com/7923orange/" at bounding box center [289, 322] width 156 height 58
click at [285, 311] on div "https://www.instagram.com/7923orange/" at bounding box center [255, 314] width 71 height 9
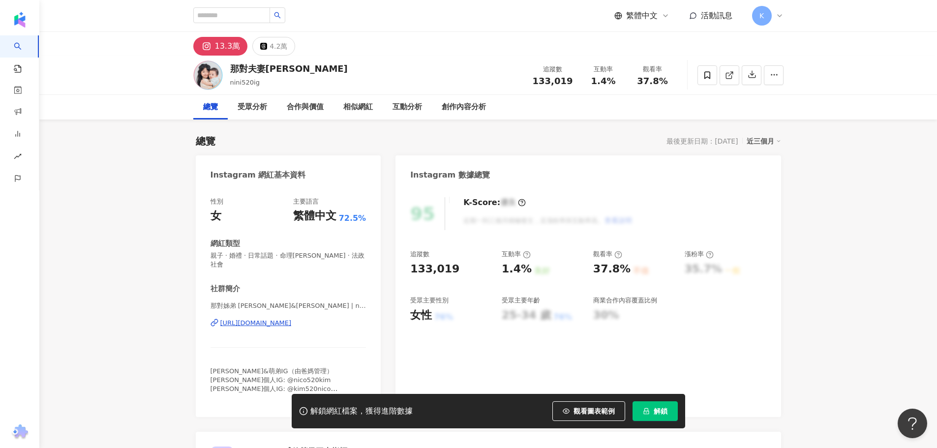
click at [278, 320] on div "https://www.instagram.com/nini520ig/" at bounding box center [255, 323] width 71 height 9
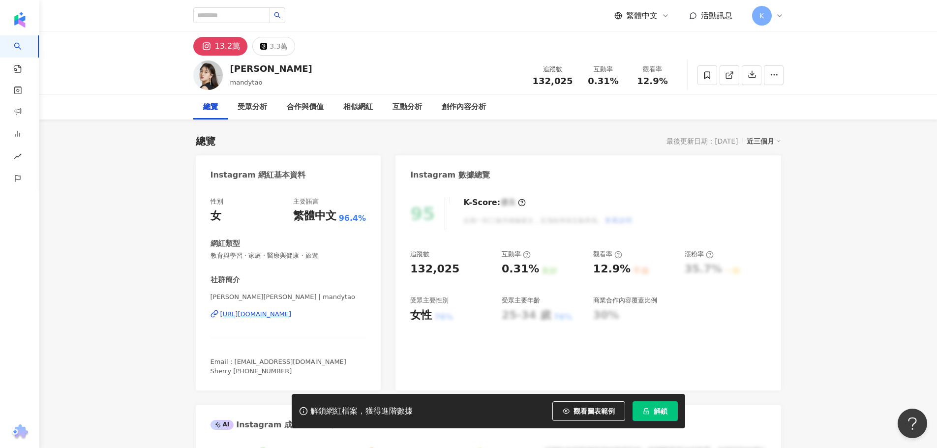
drag, startPoint x: 296, startPoint y: 314, endPoint x: 301, endPoint y: 291, distance: 23.2
click at [292, 314] on div "[URL][DOMAIN_NAME]" at bounding box center [255, 314] width 71 height 9
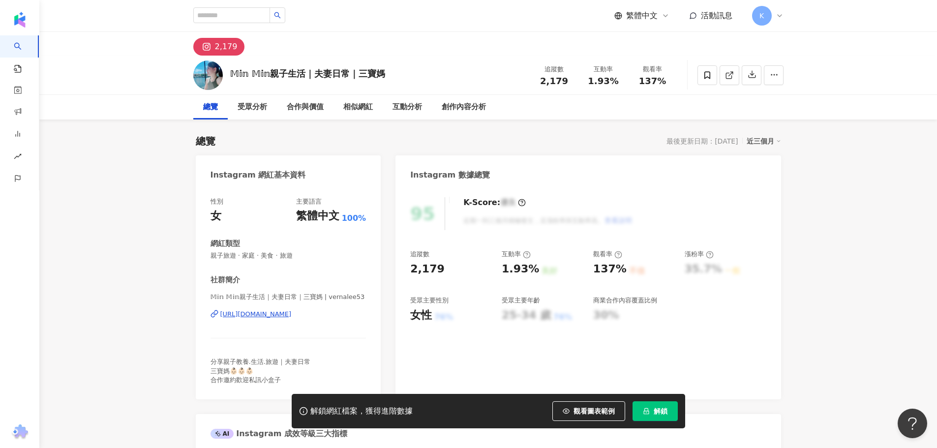
click at [292, 318] on div "[URL][DOMAIN_NAME]" at bounding box center [255, 314] width 71 height 9
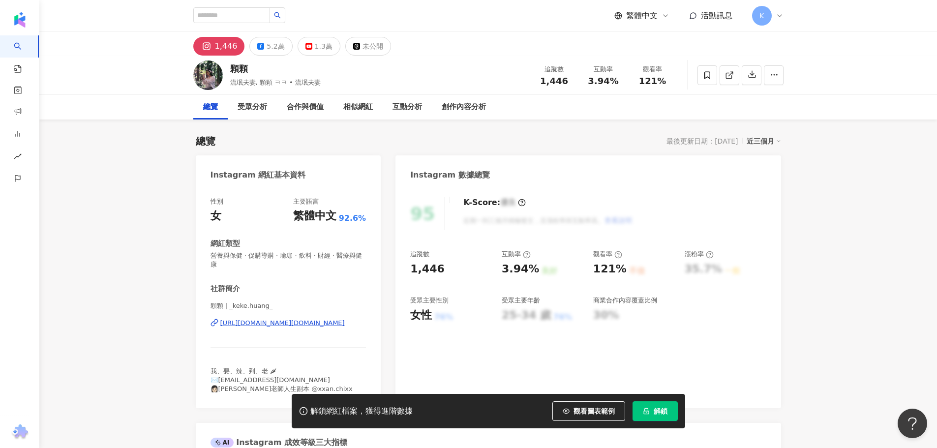
click at [285, 324] on div "https://www.instagram.com/_keke.huang_/" at bounding box center [282, 323] width 124 height 9
